Goal: Use online tool/utility

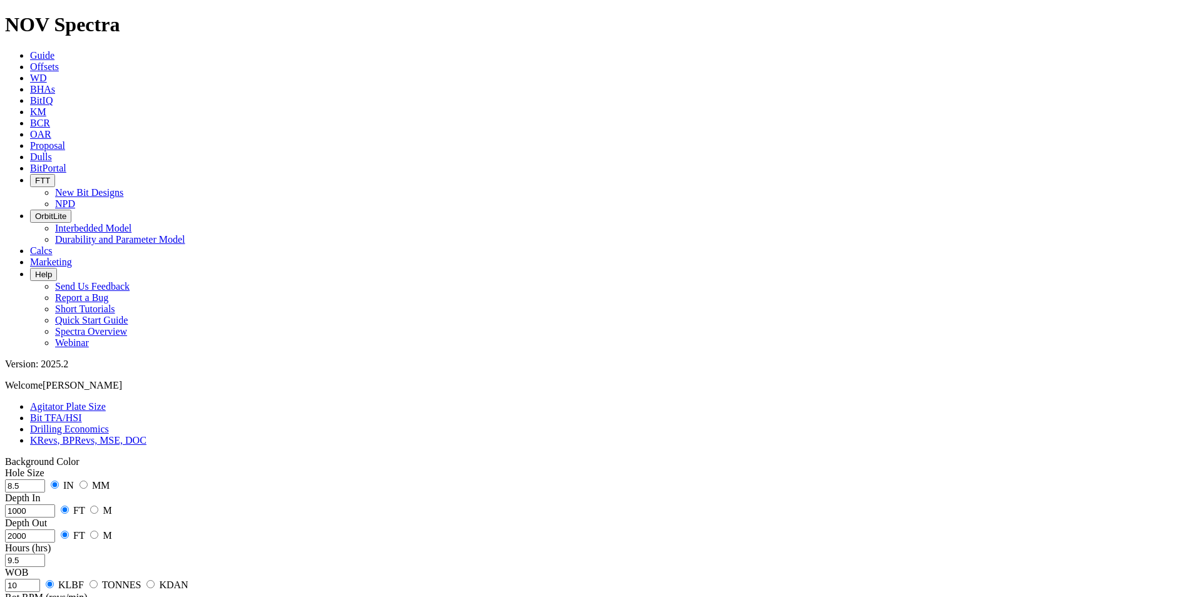
click at [45, 554] on input "9.5" at bounding box center [25, 560] width 40 height 13
type input "9"
click at [40, 579] on input "10" at bounding box center [22, 585] width 35 height 13
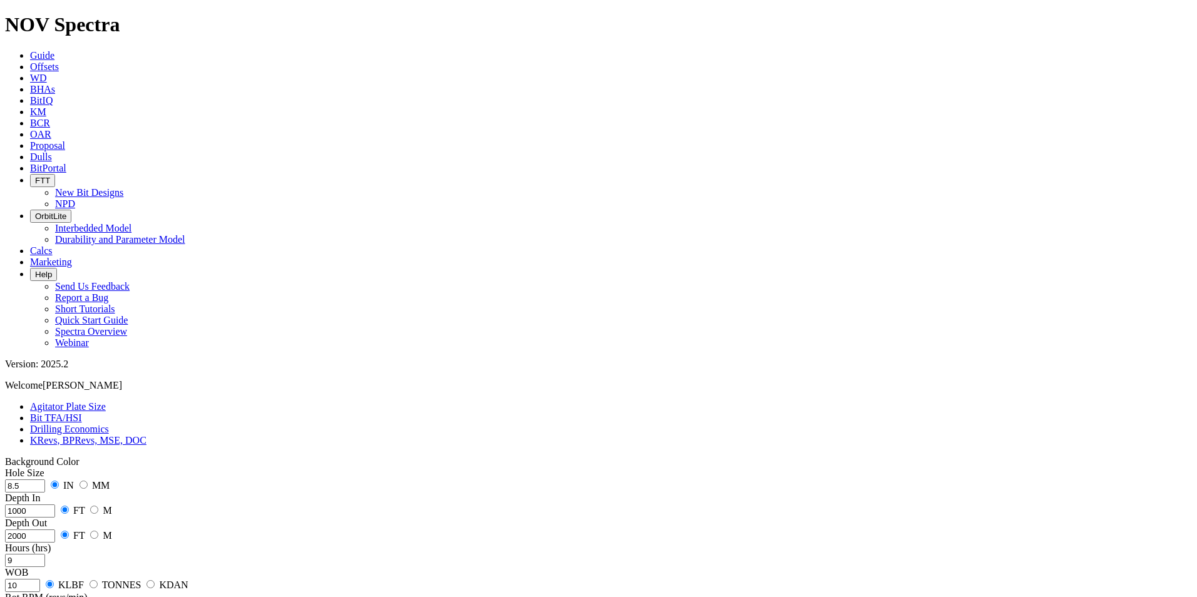
type input "110"
